Goal: Obtain resource: Obtain resource

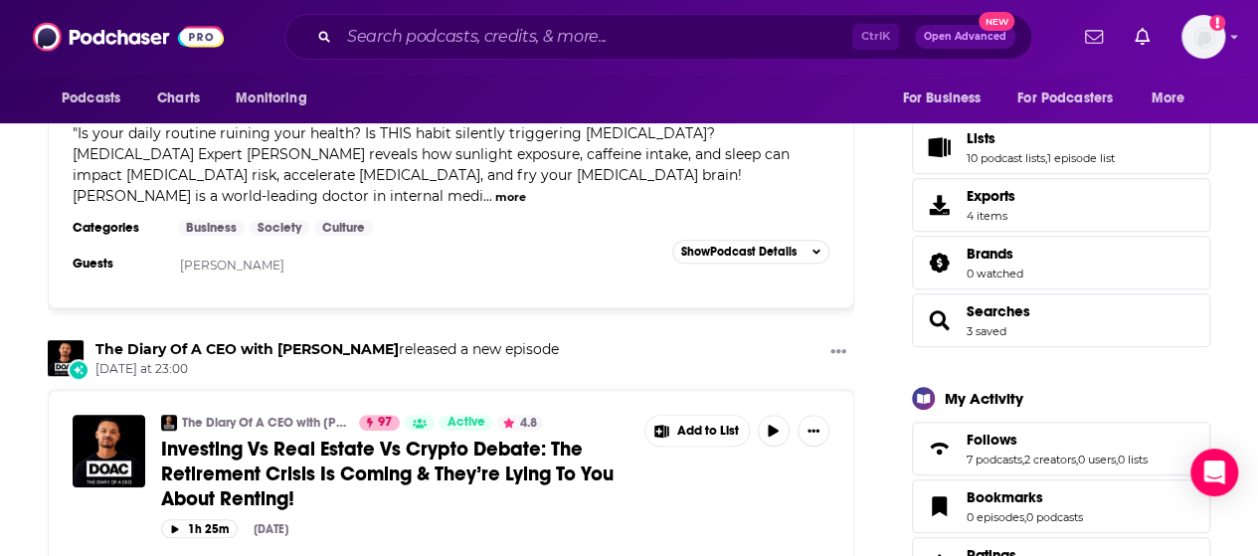
scroll to position [497, 0]
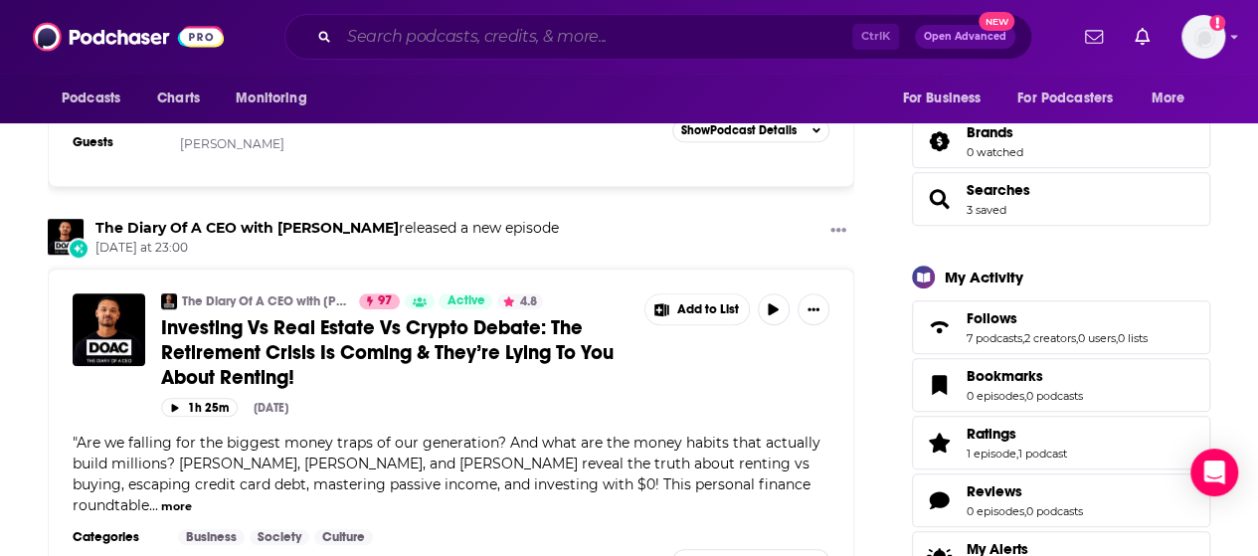
click at [562, 34] on input "Search podcasts, credits, & more..." at bounding box center [595, 37] width 513 height 32
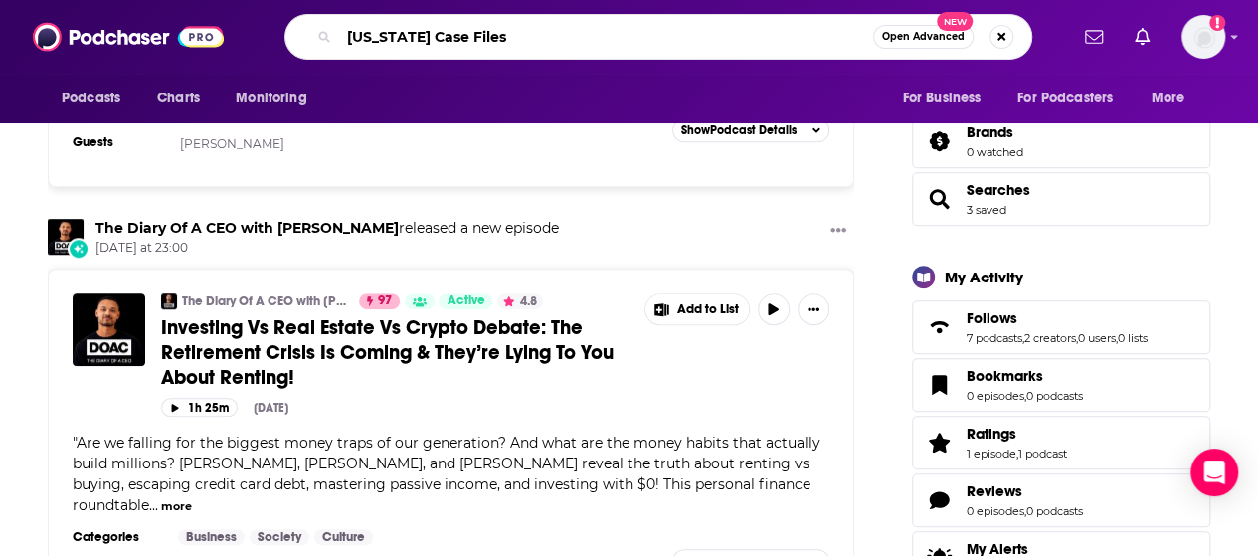
type input "[US_STATE] Case Files"
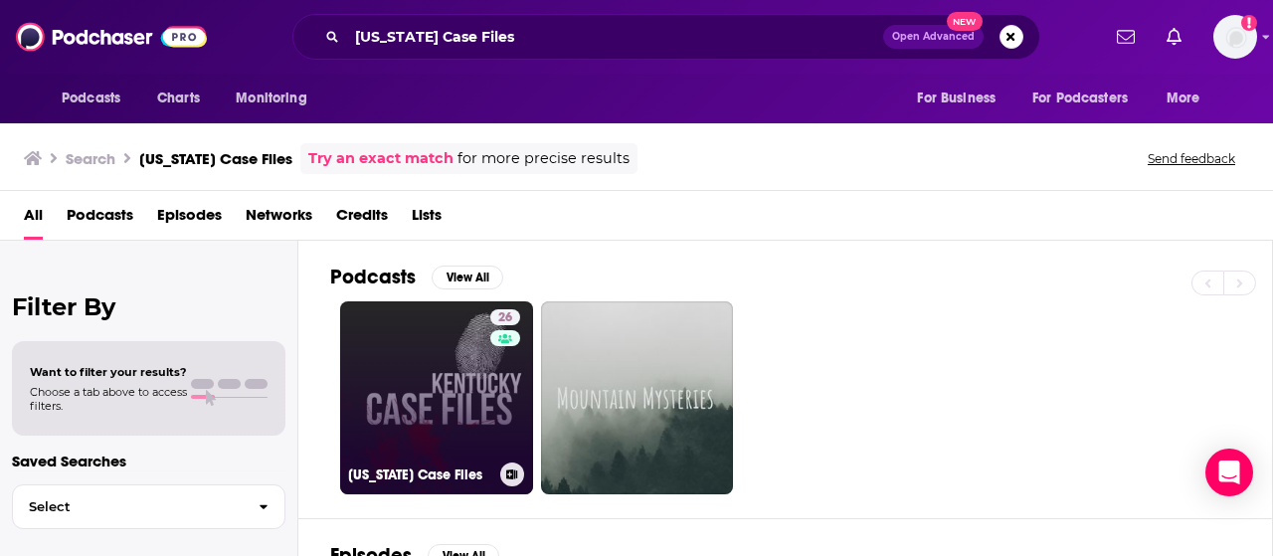
click at [407, 373] on link "26 [US_STATE] Case Files" at bounding box center [436, 397] width 193 height 193
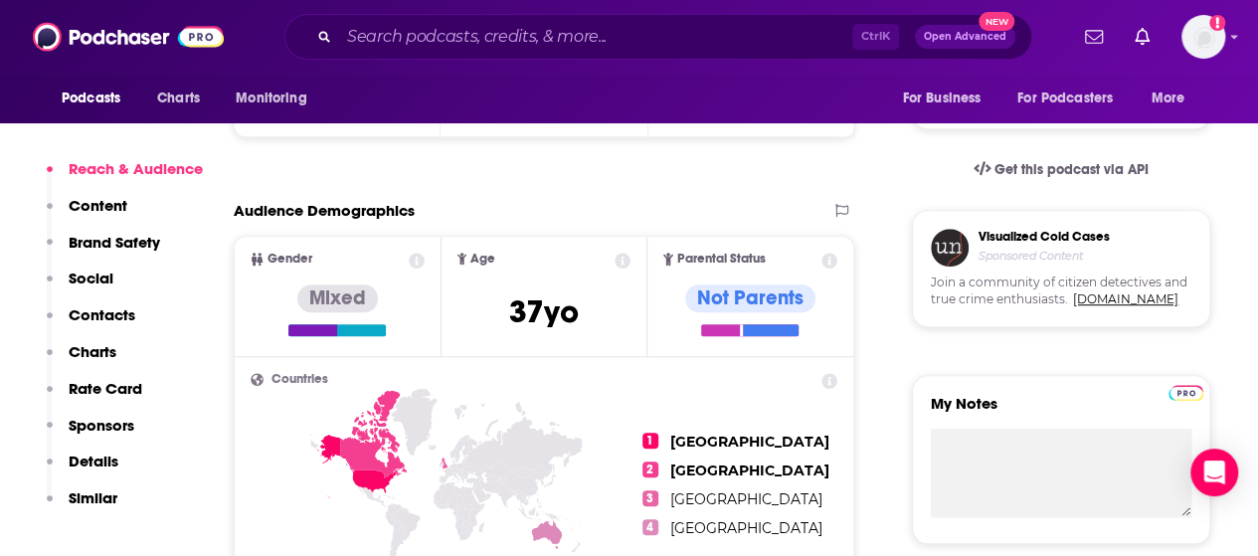
scroll to position [398, 0]
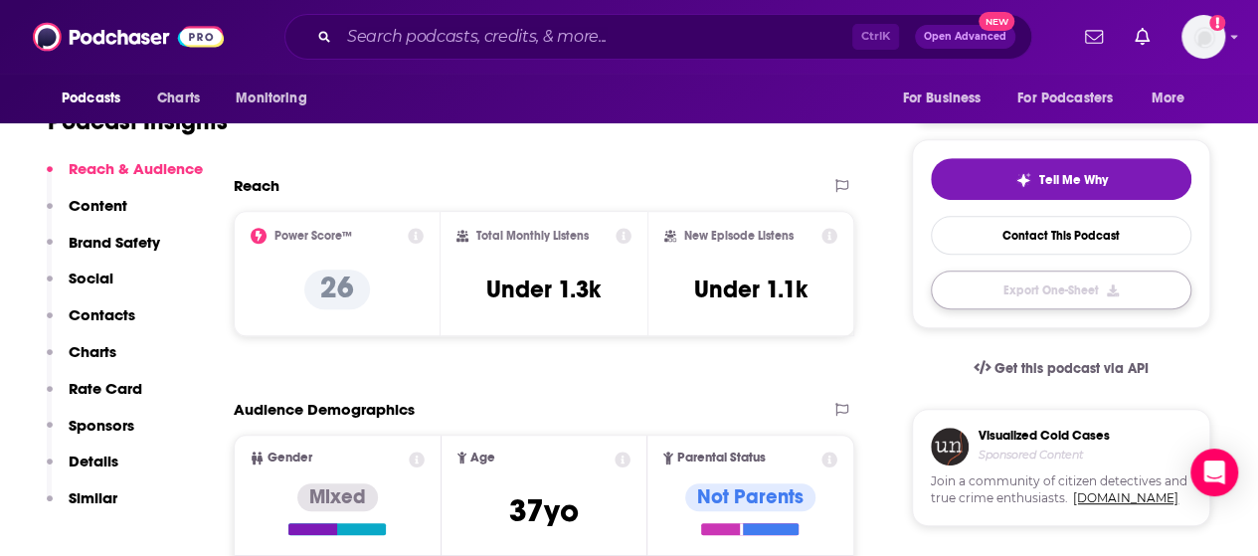
click at [1054, 276] on button "Export One-Sheet" at bounding box center [1061, 290] width 261 height 39
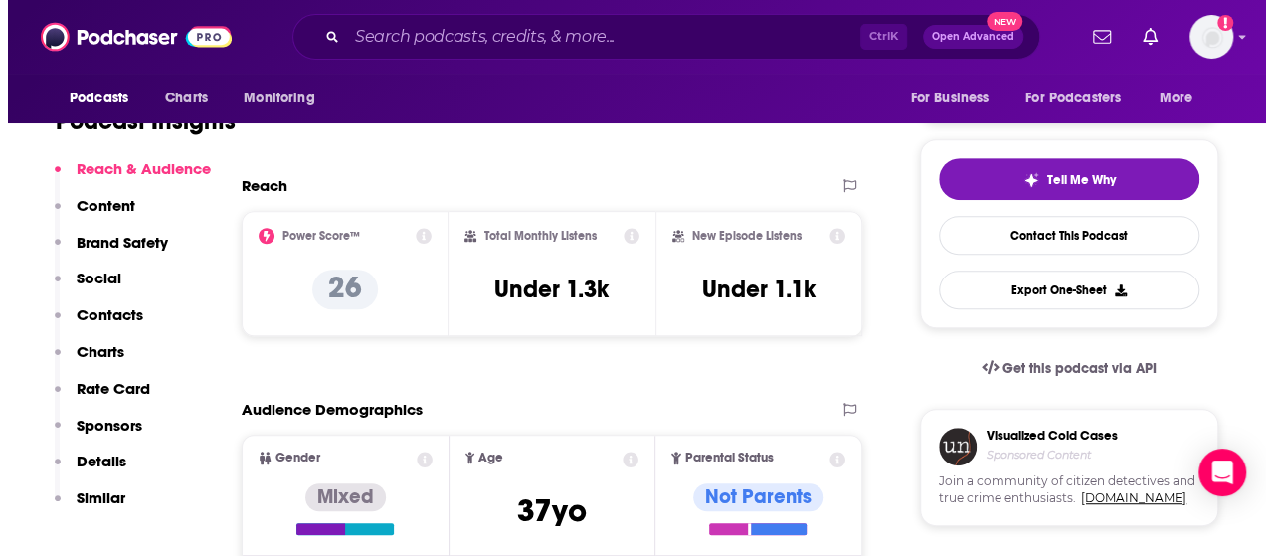
scroll to position [0, 0]
